Goal: Transaction & Acquisition: Purchase product/service

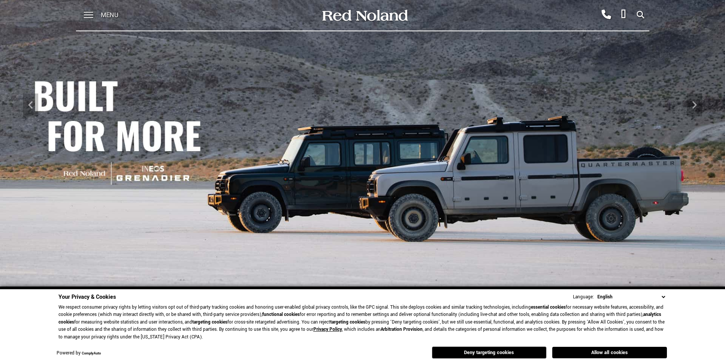
scroll to position [115, 0]
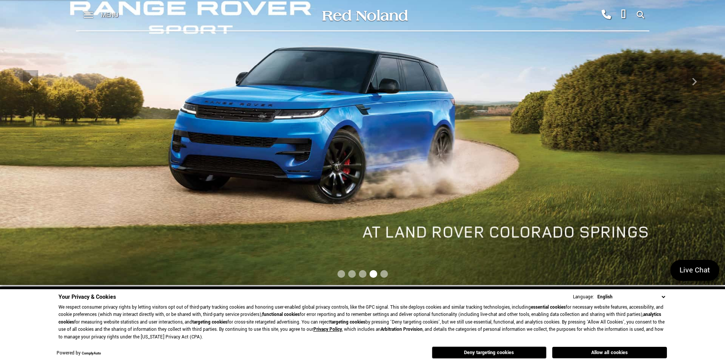
click at [664, 298] on select "English Spanish / Español English / [GEOGRAPHIC_DATA] Korean / 한국어 Vietnamese /…" at bounding box center [630, 297] width 71 height 8
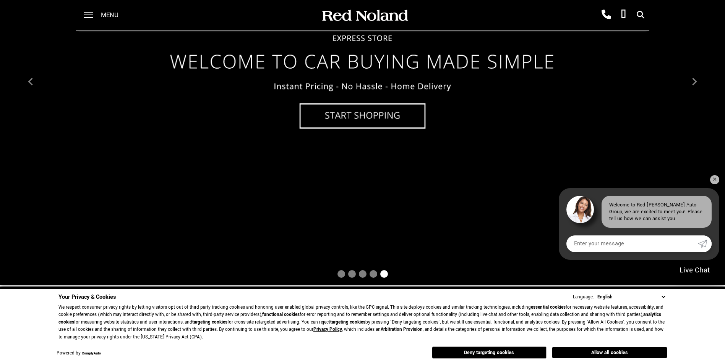
click at [333, 119] on img at bounding box center [362, 82] width 725 height 408
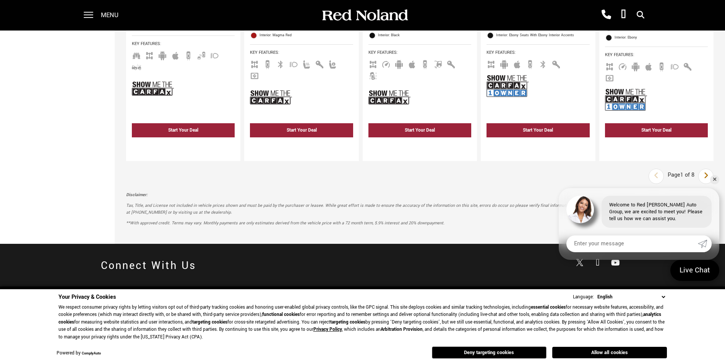
scroll to position [1375, 0]
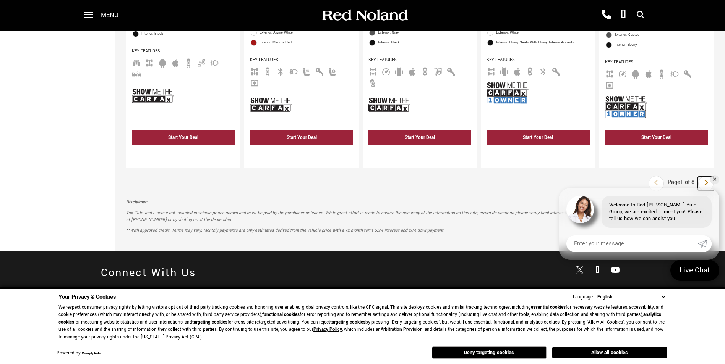
click at [708, 177] on icon "next page" at bounding box center [705, 183] width 5 height 12
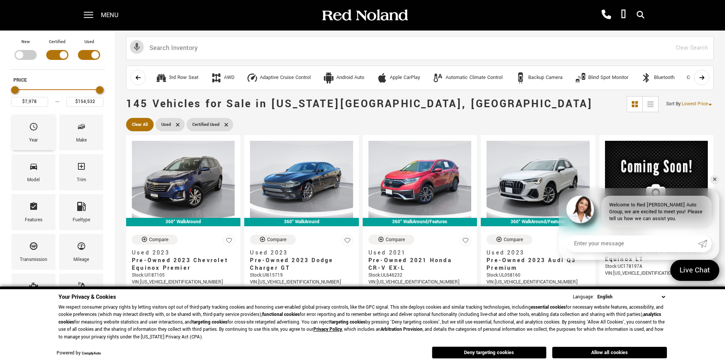
click at [38, 134] on div "Year" at bounding box center [33, 133] width 44 height 36
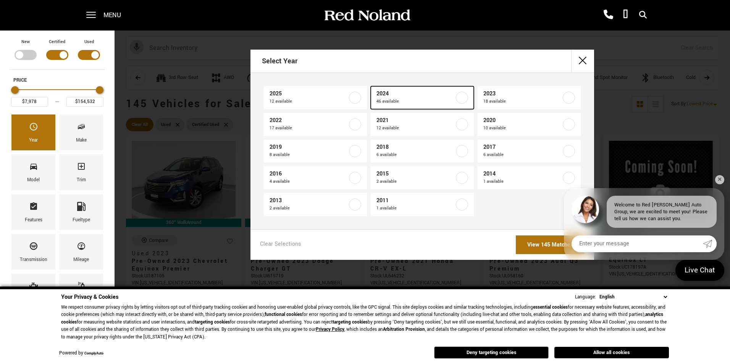
click at [384, 97] on span "2024" at bounding box center [416, 94] width 78 height 8
type input "$19,278"
checkbox input "true"
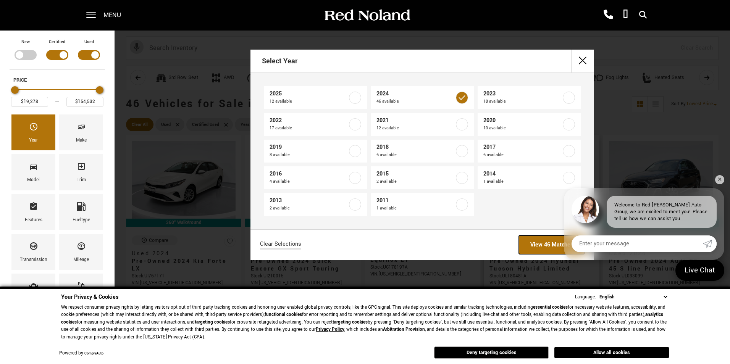
click at [539, 243] on link "View 46 Matches" at bounding box center [552, 245] width 66 height 19
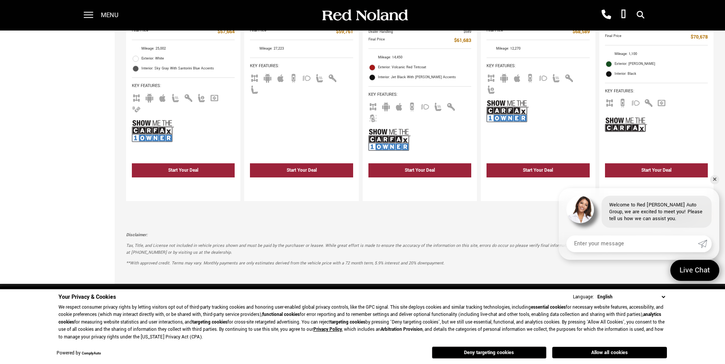
scroll to position [1375, 0]
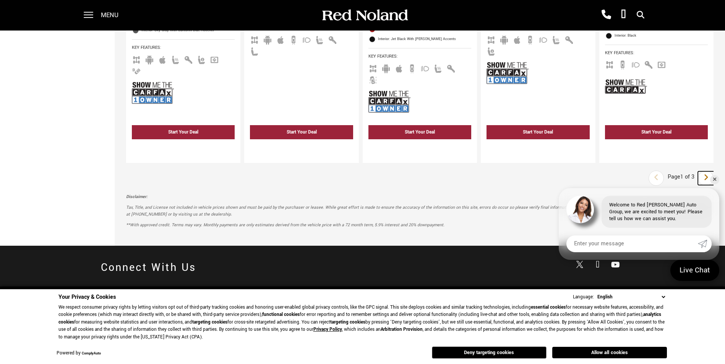
click at [708, 172] on icon "next page" at bounding box center [705, 178] width 5 height 12
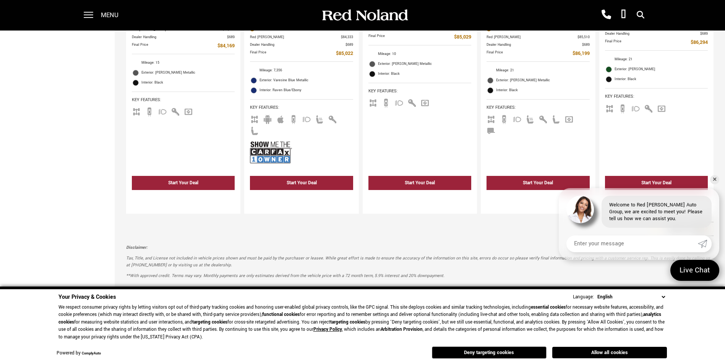
scroll to position [1375, 0]
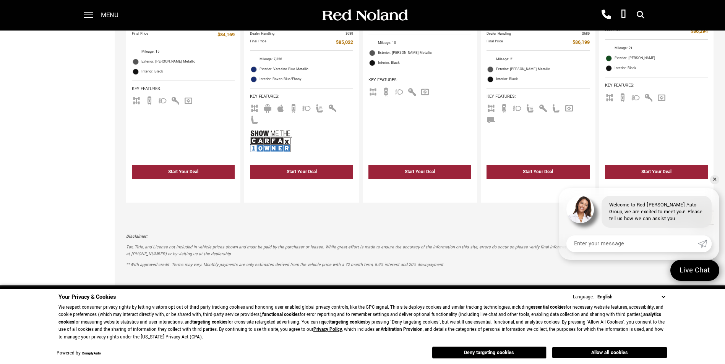
click at [708, 211] on icon "next page" at bounding box center [705, 217] width 5 height 12
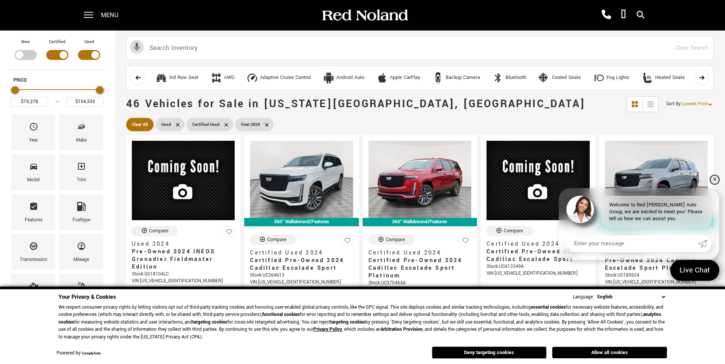
click at [714, 178] on link "✕" at bounding box center [714, 179] width 9 height 9
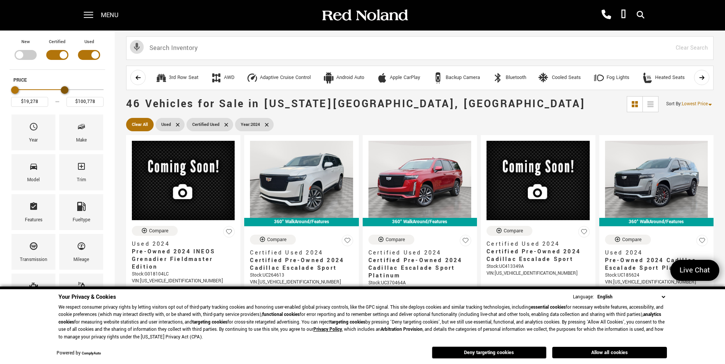
type input "$101,278"
drag, startPoint x: 99, startPoint y: 87, endPoint x: 65, endPoint y: 87, distance: 33.6
click at [65, 87] on div "Maximum Price" at bounding box center [67, 90] width 8 height 8
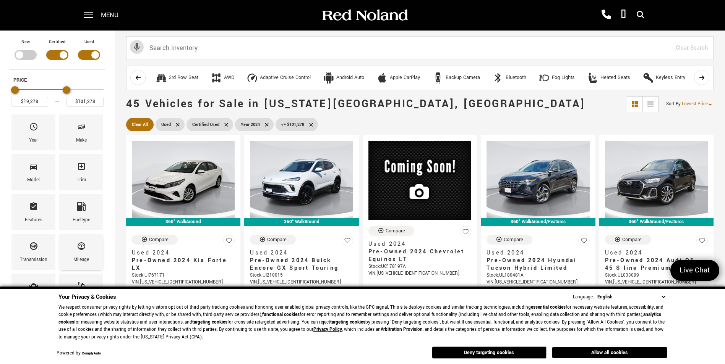
click at [77, 246] on icon "Mileage" at bounding box center [81, 246] width 9 height 9
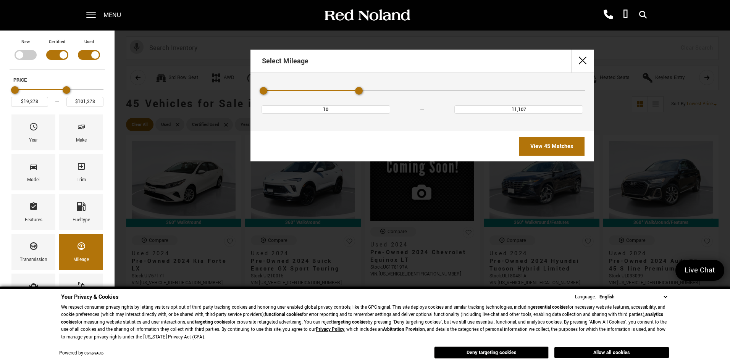
type input "7,408"
drag, startPoint x: 580, startPoint y: 92, endPoint x: 334, endPoint y: 95, distance: 246.1
click at [334, 95] on div "Mileage" at bounding box center [423, 90] width 326 height 13
type input "$40,948"
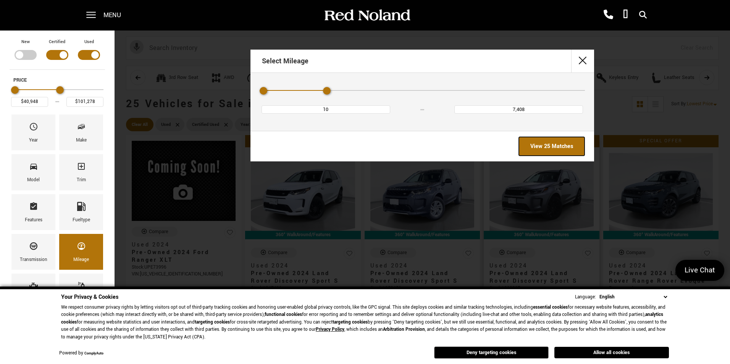
click at [560, 143] on link "View 25 Matches" at bounding box center [552, 146] width 66 height 19
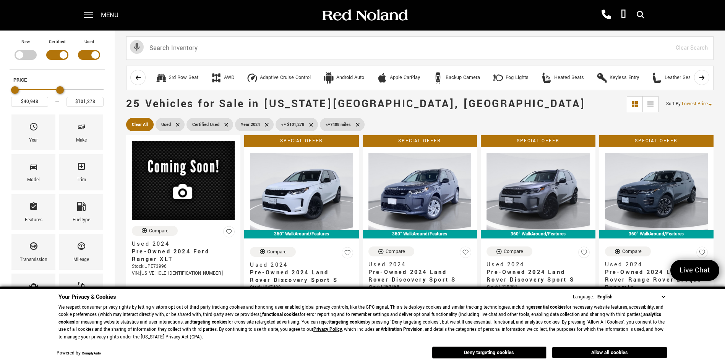
click at [98, 14] on div "Menu" at bounding box center [103, 15] width 55 height 31
click at [89, 14] on span at bounding box center [89, 15] width 10 height 31
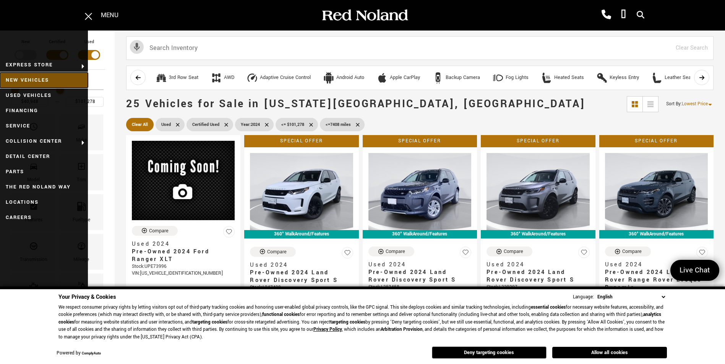
click at [30, 78] on link "New Vehicles" at bounding box center [44, 80] width 88 height 15
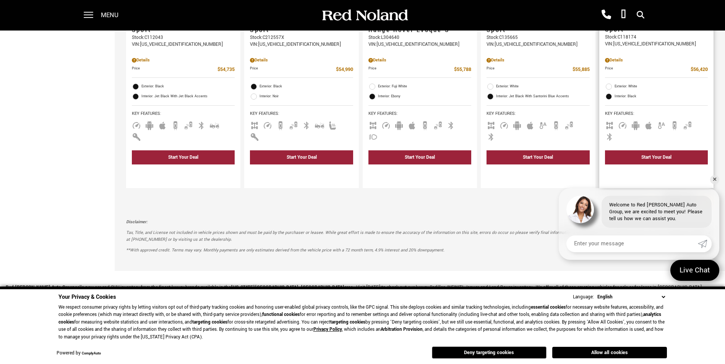
scroll to position [1184, 0]
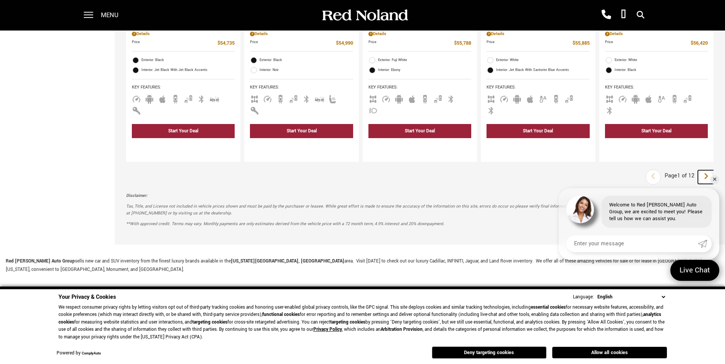
click at [708, 170] on icon "next page" at bounding box center [705, 176] width 5 height 12
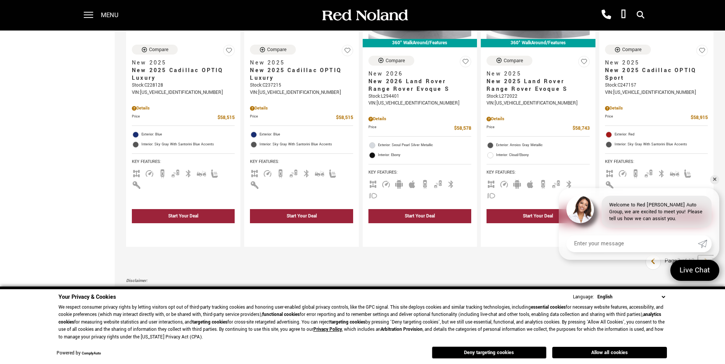
scroll to position [1070, 0]
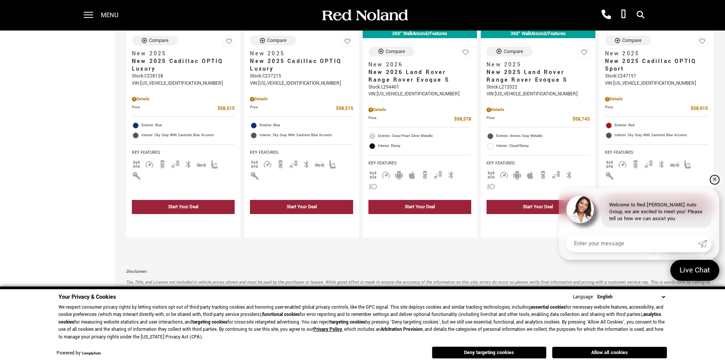
click at [715, 181] on link "✕" at bounding box center [714, 179] width 9 height 9
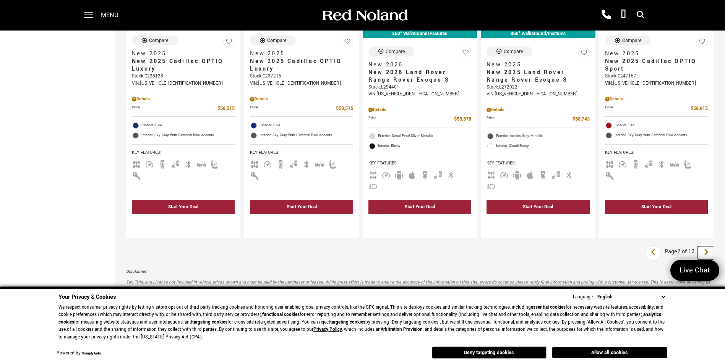
click at [708, 246] on icon "next page" at bounding box center [705, 252] width 5 height 12
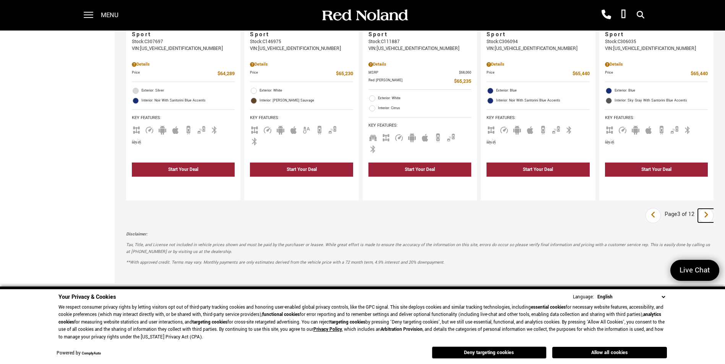
scroll to position [1146, 0]
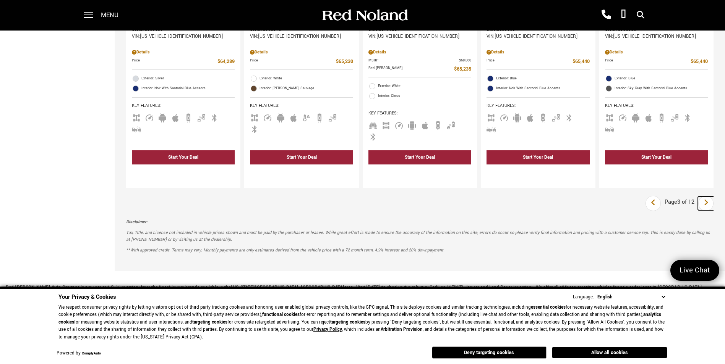
click at [708, 197] on icon "next page" at bounding box center [705, 203] width 5 height 12
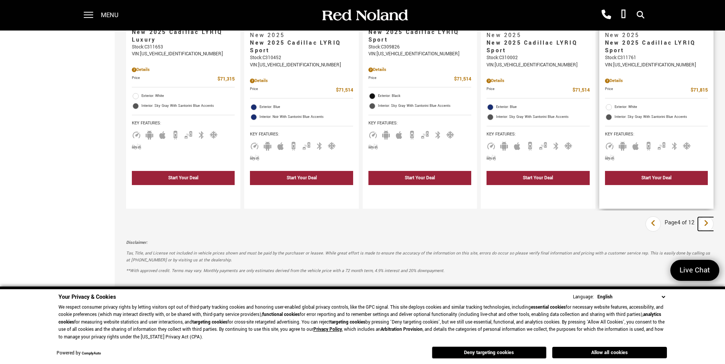
scroll to position [1108, 0]
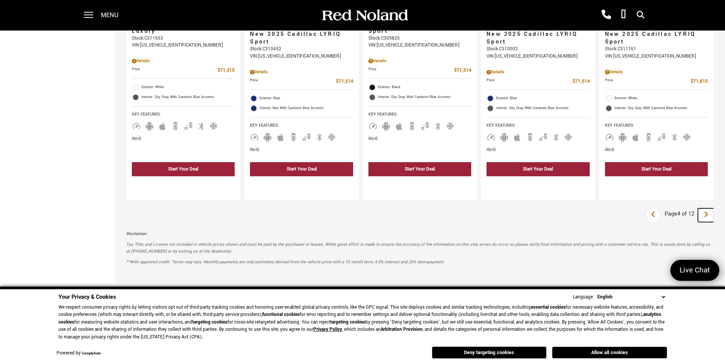
click at [714, 209] on link "Next" at bounding box center [706, 216] width 16 height 14
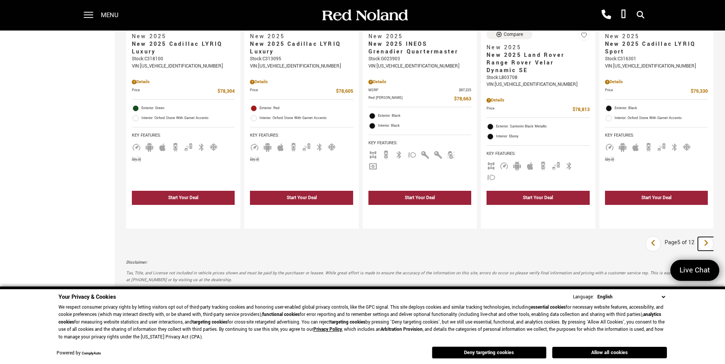
scroll to position [1108, 0]
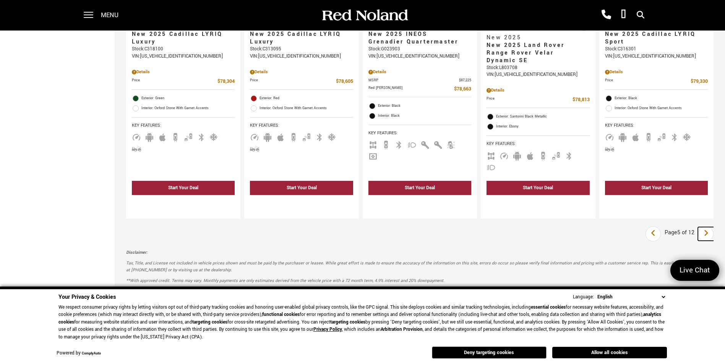
click at [708, 227] on icon "next page" at bounding box center [705, 233] width 5 height 12
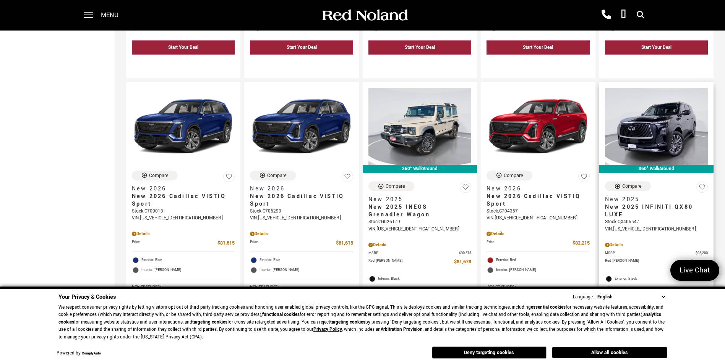
scroll to position [955, 0]
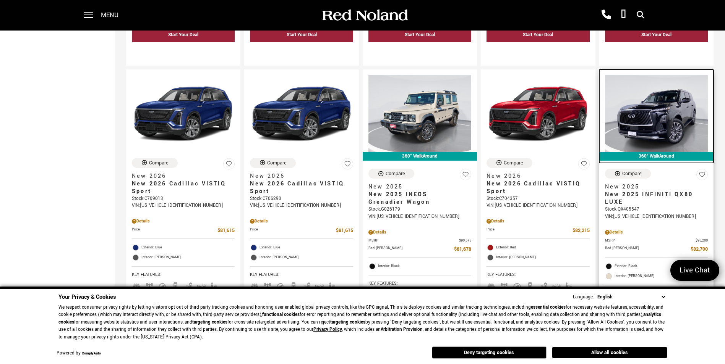
click at [663, 91] on img at bounding box center [656, 113] width 103 height 77
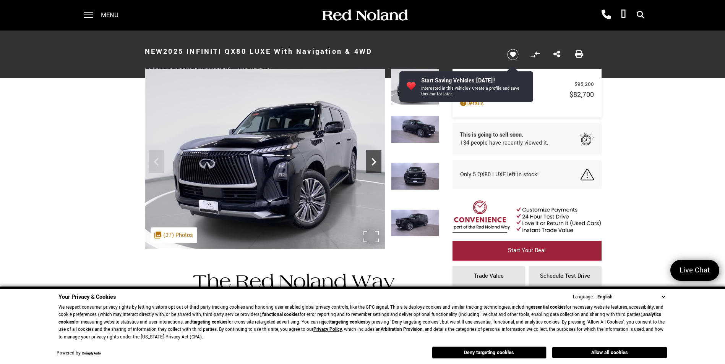
click at [371, 160] on icon "Next" at bounding box center [373, 161] width 15 height 15
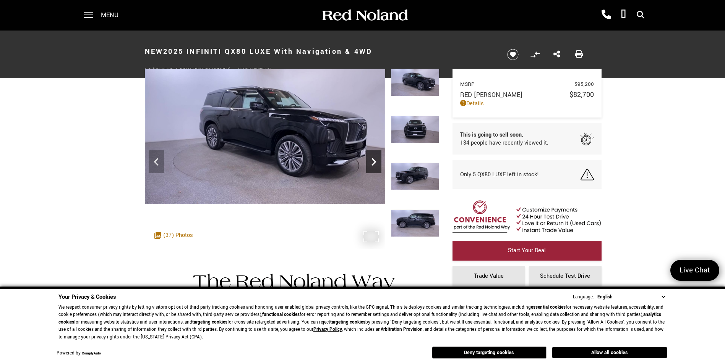
click at [373, 165] on icon "Next" at bounding box center [373, 161] width 15 height 15
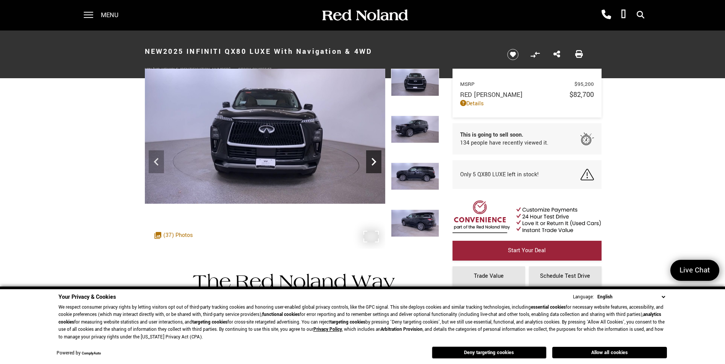
click at [373, 165] on icon "Next" at bounding box center [373, 161] width 15 height 15
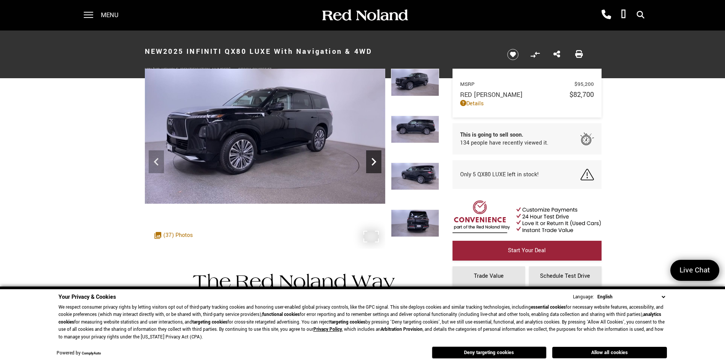
click at [373, 165] on icon "Next" at bounding box center [373, 161] width 15 height 15
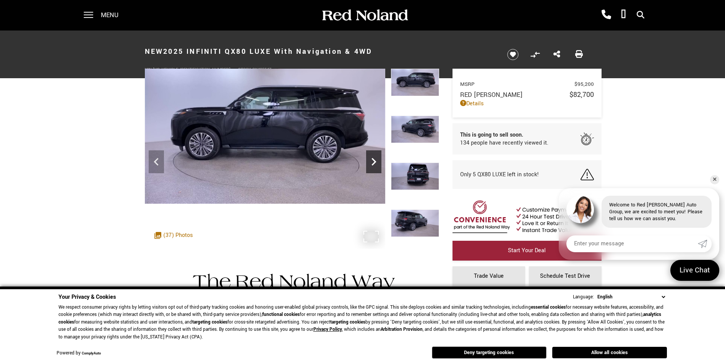
click at [373, 165] on icon "Next" at bounding box center [373, 161] width 15 height 15
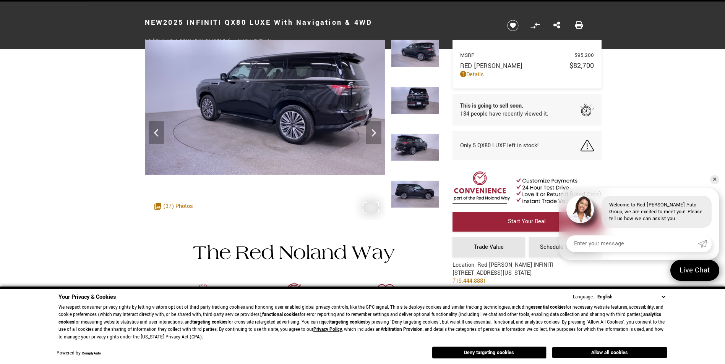
scroll to position [77, 0]
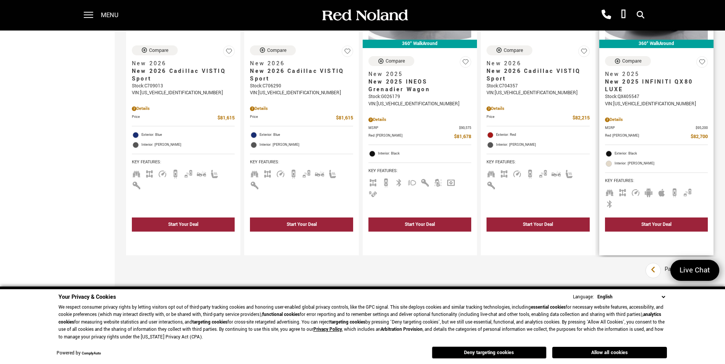
scroll to position [1070, 0]
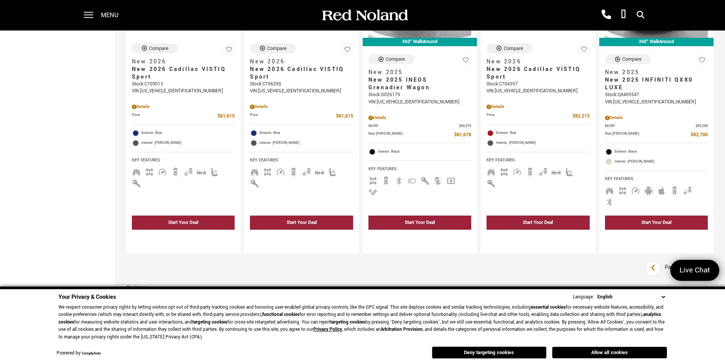
click at [708, 262] on icon "next page" at bounding box center [705, 268] width 5 height 12
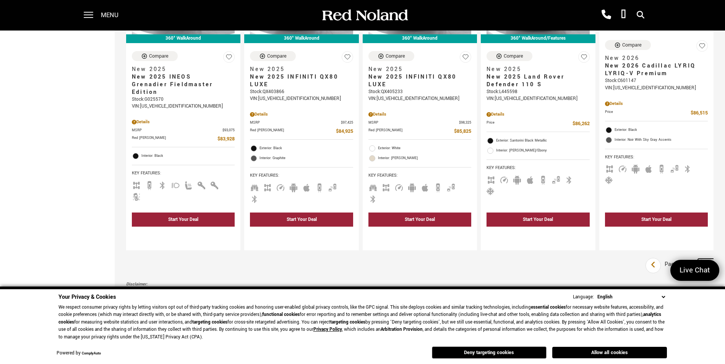
scroll to position [1108, 0]
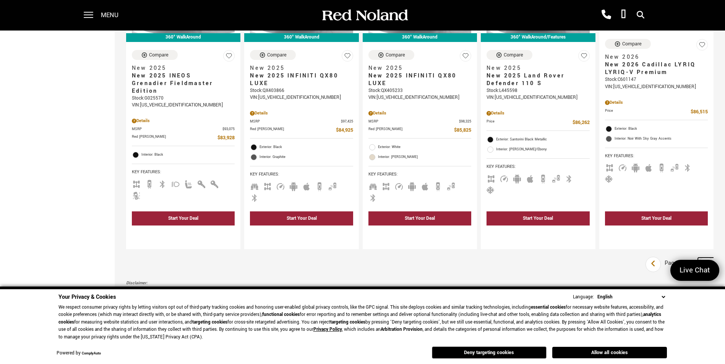
click at [705, 258] on link "Next" at bounding box center [706, 265] width 16 height 14
